Goal: Find specific page/section: Find specific page/section

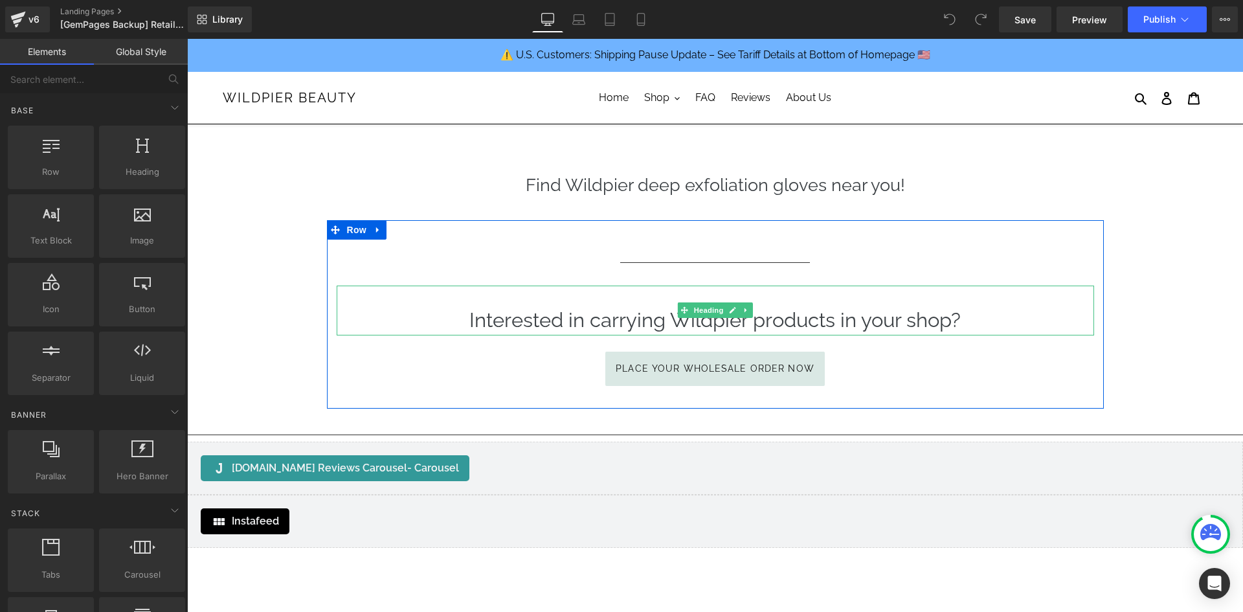
click at [797, 323] on span "Interested in carrying Wildpier products in your shop?" at bounding box center [716, 319] width 492 height 23
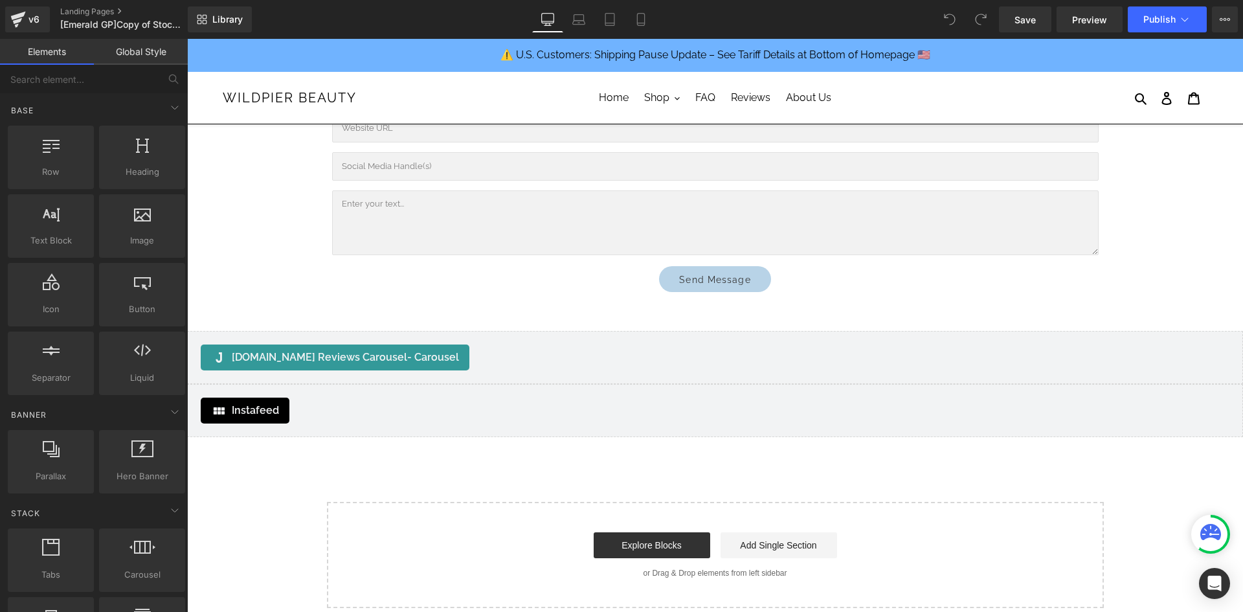
scroll to position [2202, 0]
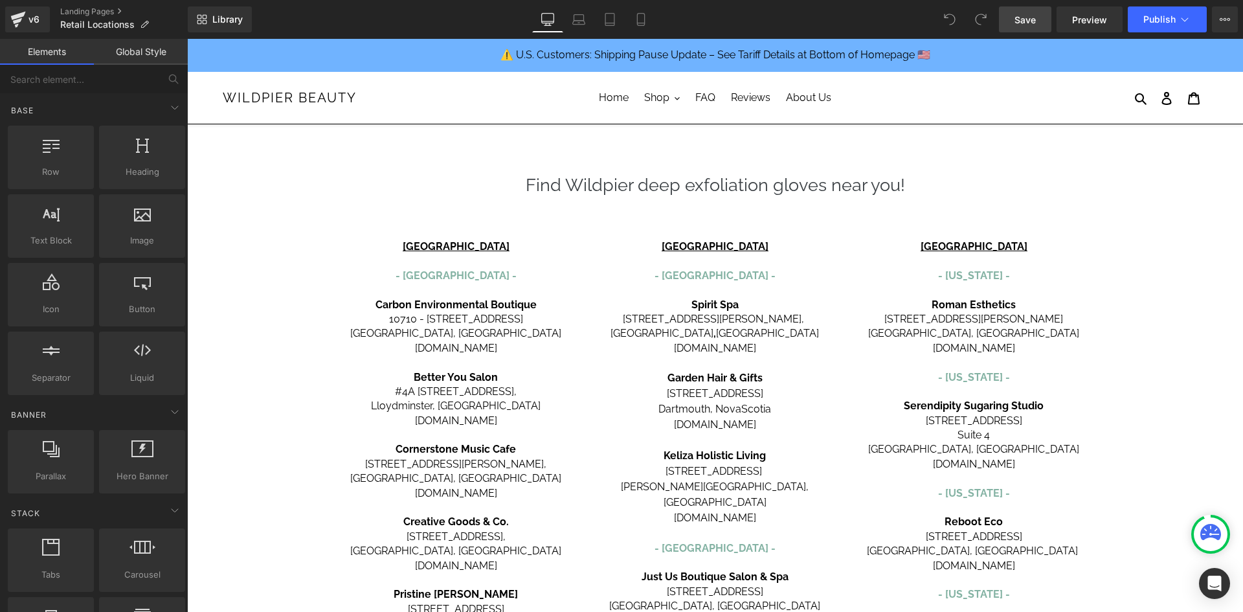
click at [1030, 16] on span "Save" at bounding box center [1025, 20] width 21 height 14
click at [1221, 20] on icon at bounding box center [1225, 19] width 10 height 10
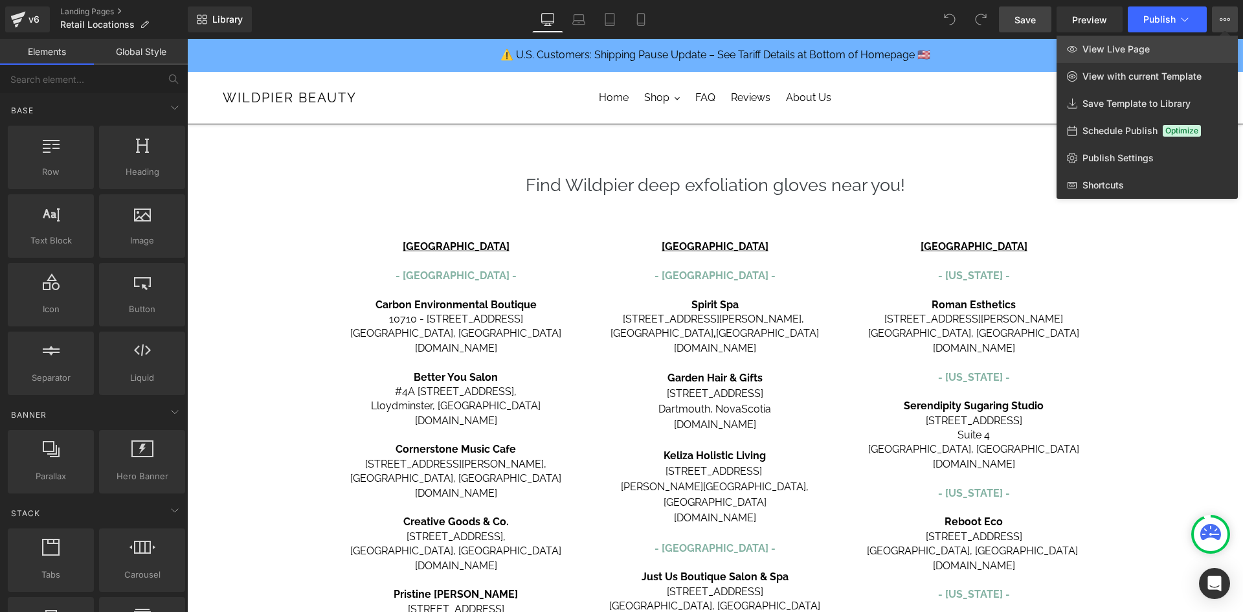
click at [1142, 43] on link "View Live Page" at bounding box center [1147, 49] width 181 height 27
